Goal: Task Accomplishment & Management: Manage account settings

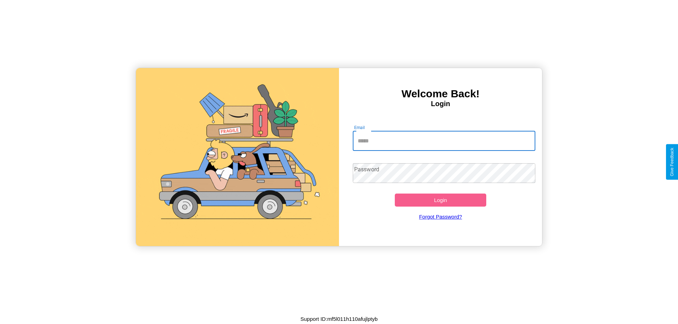
click at [444, 141] on input "Email" at bounding box center [444, 141] width 183 height 20
type input "**********"
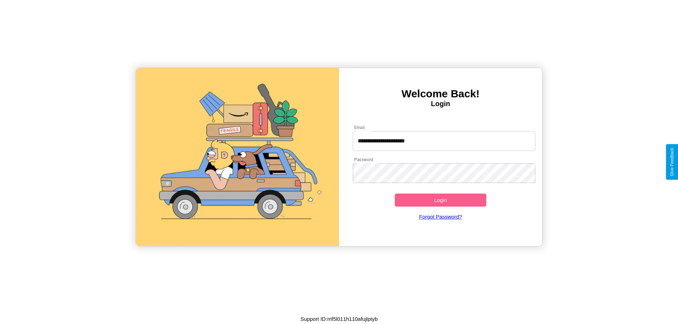
click at [440, 200] on button "Login" at bounding box center [440, 200] width 91 height 13
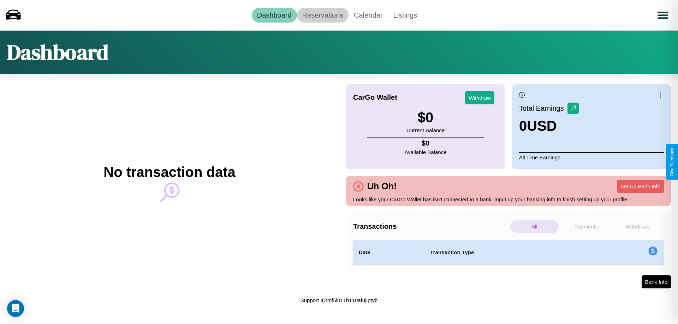
click at [322, 15] on link "Reservations" at bounding box center [323, 15] width 52 height 15
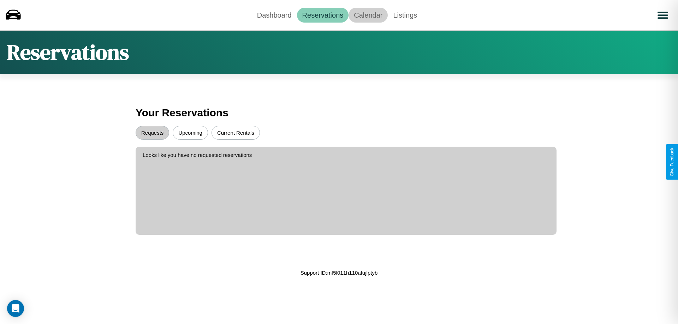
click at [368, 15] on link "Calendar" at bounding box center [367, 15] width 39 height 15
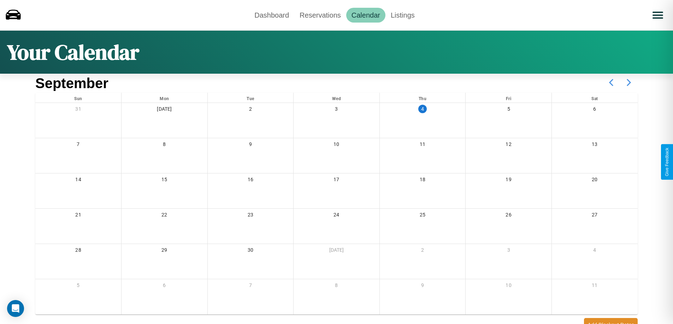
click at [628, 83] on icon at bounding box center [629, 83] width 18 height 18
